Goal: Information Seeking & Learning: Learn about a topic

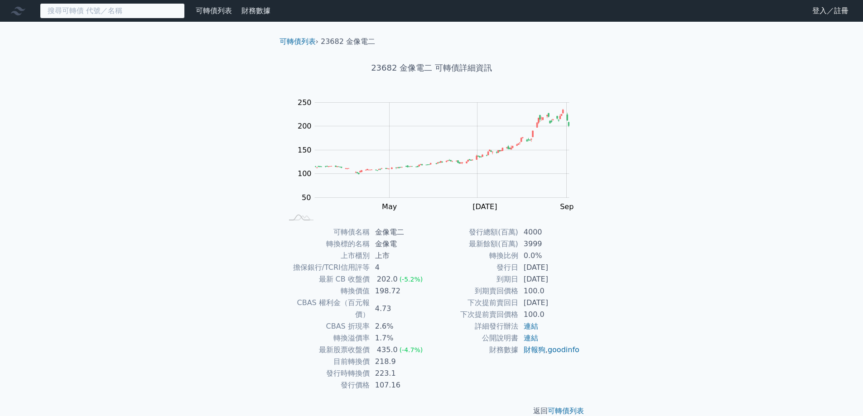
click at [77, 9] on input at bounding box center [112, 10] width 145 height 15
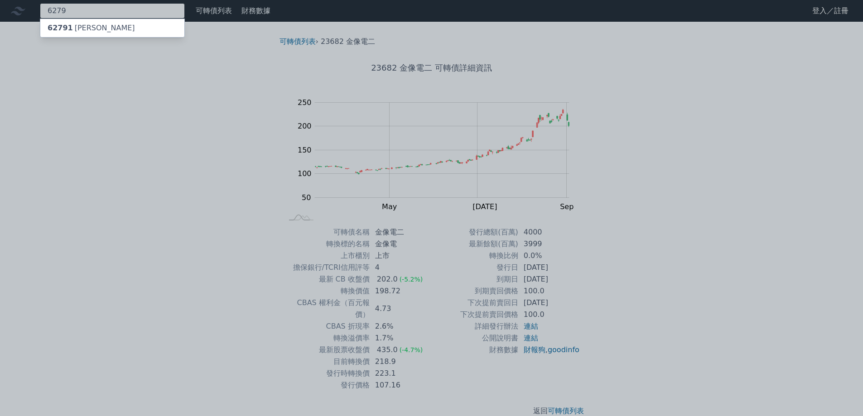
type input "6279"
click at [85, 25] on div "62791 [PERSON_NAME]" at bounding box center [91, 28] width 87 height 11
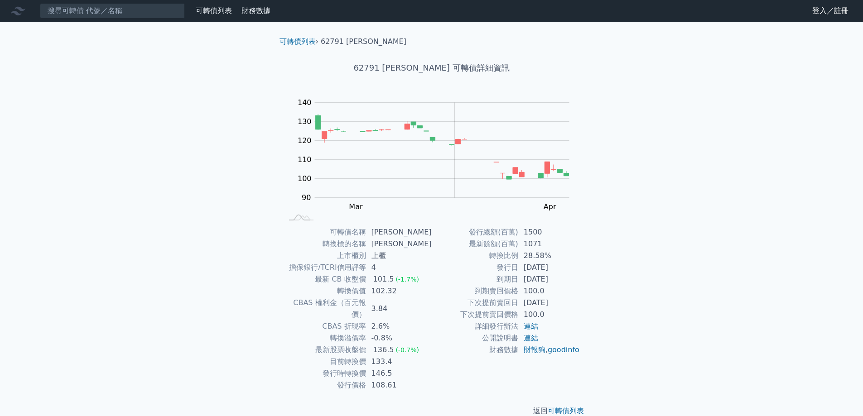
drag, startPoint x: 565, startPoint y: 269, endPoint x: 532, endPoint y: 270, distance: 33.1
click at [532, 270] on td "[DATE]" at bounding box center [549, 268] width 62 height 12
drag, startPoint x: 393, startPoint y: 351, endPoint x: 366, endPoint y: 351, distance: 27.6
click at [366, 356] on tr "目前轉換價 133.4" at bounding box center [357, 362] width 149 height 12
drag, startPoint x: 414, startPoint y: 360, endPoint x: 394, endPoint y: 359, distance: 20.4
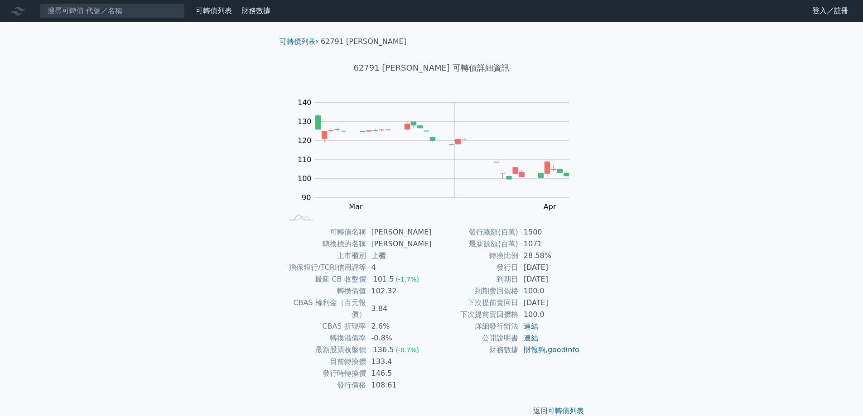
click at [414, 368] on td "146.5" at bounding box center [399, 374] width 66 height 12
drag, startPoint x: 371, startPoint y: 351, endPoint x: 396, endPoint y: 361, distance: 27.2
click at [396, 361] on tbody "可轉債名稱 [PERSON_NAME] 轉換標的名稱 胡連 上市櫃別 上櫃 擔保銀行/TCRI信用評等 4 最新 CB 收盤價 101.5 (-1.7%) 轉…" at bounding box center [357, 308] width 149 height 165
click at [396, 368] on td "146.5" at bounding box center [399, 374] width 66 height 12
click at [401, 368] on td "146.5" at bounding box center [399, 374] width 66 height 12
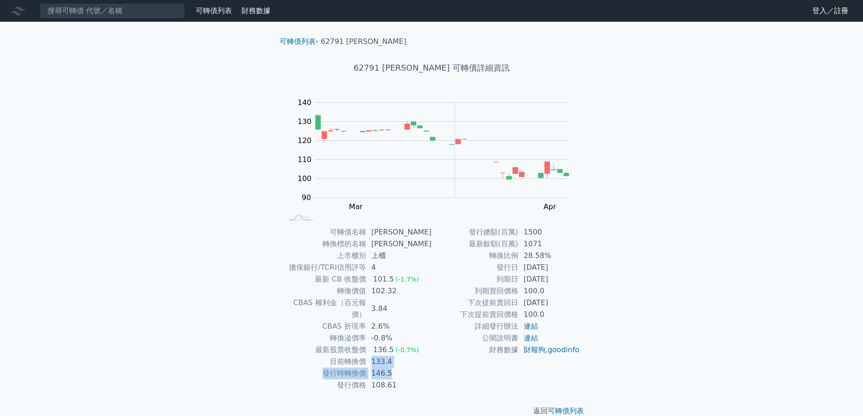
click at [417, 358] on tbody "可轉債名稱 [PERSON_NAME] 轉換標的名稱 胡連 上市櫃別 上櫃 擔保銀行/TCRI信用評等 4 最新 CB 收盤價 101.5 (-1.7%) 轉…" at bounding box center [357, 308] width 149 height 165
click at [417, 368] on td "146.5" at bounding box center [399, 374] width 66 height 12
drag, startPoint x: 392, startPoint y: 354, endPoint x: 433, endPoint y: 362, distance: 41.6
click at [433, 362] on div "可轉債名稱 [PERSON_NAME] 轉換標的名稱 胡連 上市櫃別 上櫃 擔保銀行/TCRI信用評等 4 最新 CB 收盤價 101.5 (-1.7%) 轉…" at bounding box center [431, 308] width 319 height 165
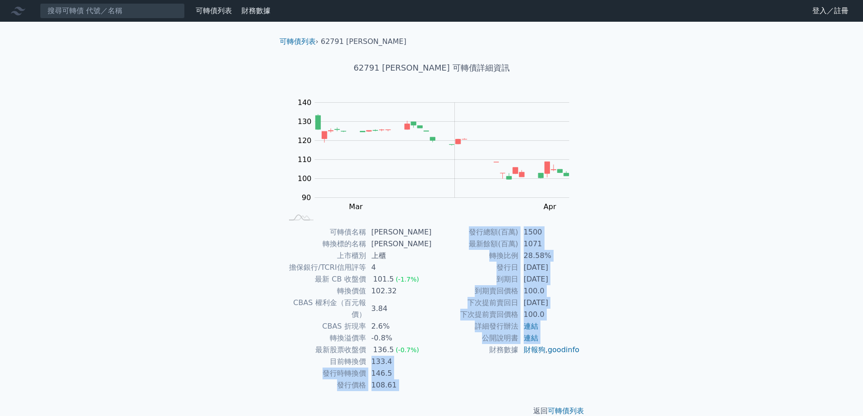
click at [433, 356] on td "財務數據" at bounding box center [475, 350] width 87 height 12
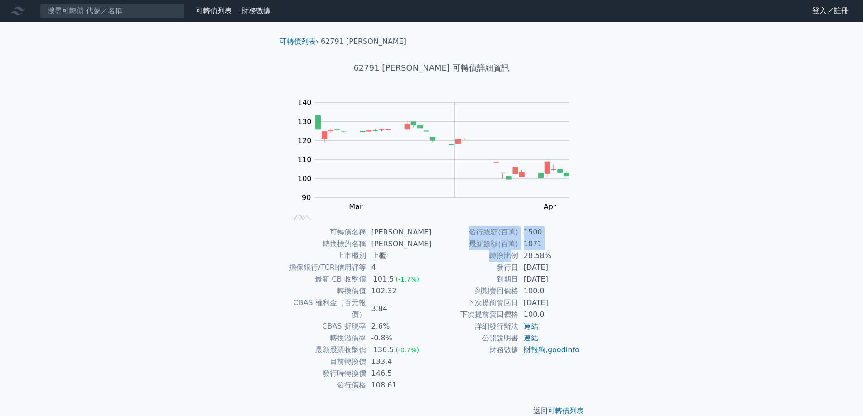
drag, startPoint x: 583, startPoint y: 299, endPoint x: 510, endPoint y: 256, distance: 85.7
click at [510, 256] on div "可轉債名稱 [PERSON_NAME] 轉換標的名稱 胡連 上市櫃別 上櫃 擔保銀行/TCRI信用評等 4 最新 CB 收盤價 101.5 (-1.7%) 轉…" at bounding box center [431, 308] width 319 height 165
click at [577, 296] on td "100.0" at bounding box center [549, 291] width 62 height 12
click at [433, 356] on td "財務數據" at bounding box center [475, 350] width 87 height 12
click at [568, 275] on tbody "發行總額(百萬) 1500 最新餘額(百萬) 1071 轉換比例 28.58% 發行日 [DATE] 到期日 [DATE] 到期賣回價格 100.0 下次提前…" at bounding box center [506, 291] width 149 height 130
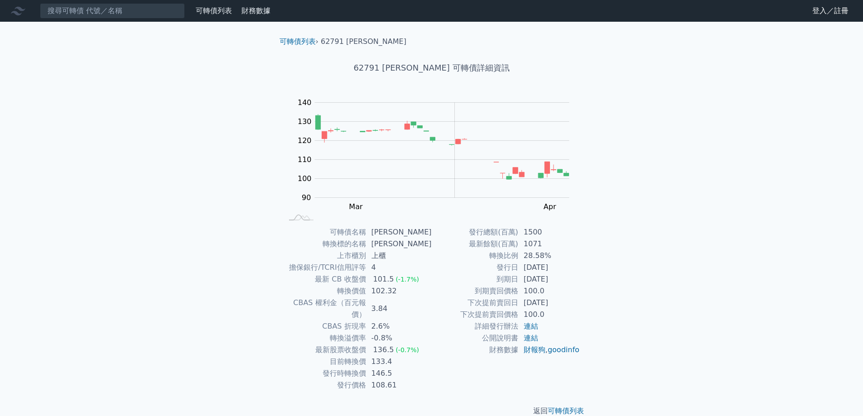
click at [407, 368] on td "146.5" at bounding box center [399, 374] width 66 height 12
drag, startPoint x: 396, startPoint y: 352, endPoint x: 374, endPoint y: 347, distance: 22.2
click at [374, 356] on td "133.4" at bounding box center [399, 362] width 66 height 12
click at [402, 368] on td "146.5" at bounding box center [399, 374] width 66 height 12
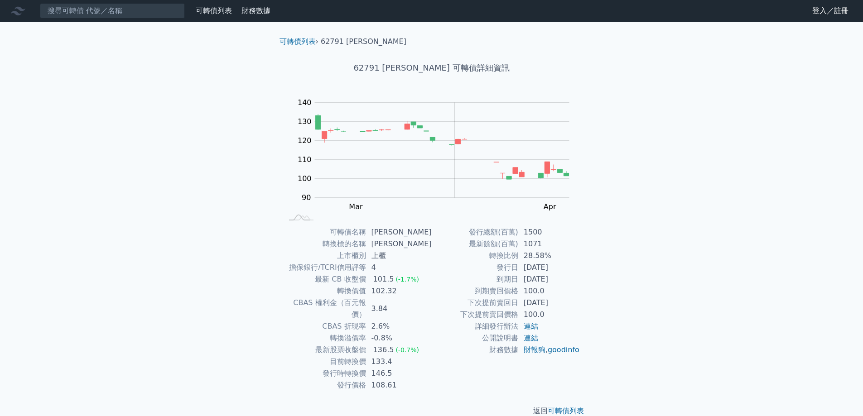
click at [430, 380] on td "108.61" at bounding box center [399, 386] width 66 height 12
click at [432, 361] on div "可轉債名稱 [PERSON_NAME] 轉換標的名稱 胡連 上市櫃別 上櫃 擔保銀行/TCRI信用評等 4 最新 CB 收盤價 101.5 (-1.7%) 轉…" at bounding box center [431, 308] width 319 height 165
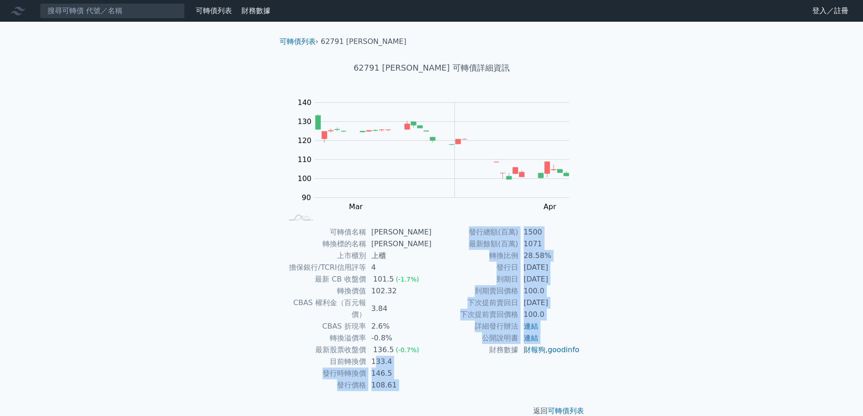
click at [432, 356] on td "財務數據" at bounding box center [475, 350] width 87 height 12
